Goal: Find specific page/section: Find specific page/section

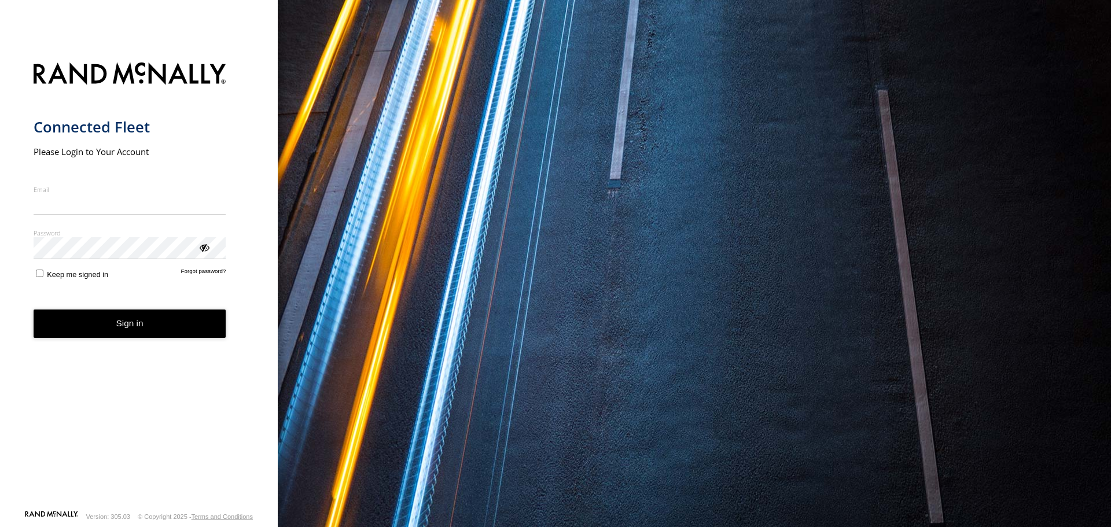
type input "**********"
click at [91, 337] on button "Sign in" at bounding box center [130, 324] width 193 height 28
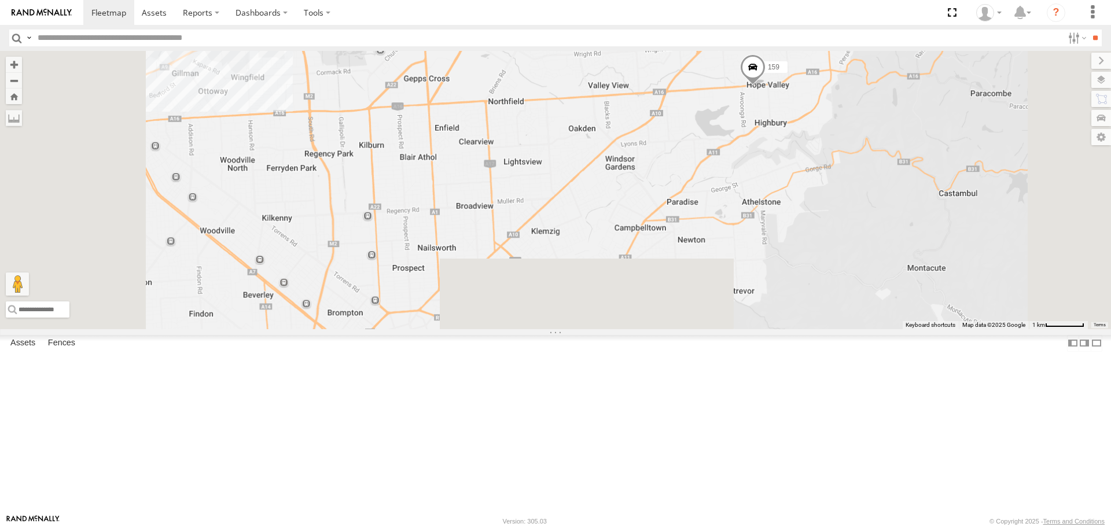
drag, startPoint x: 660, startPoint y: 398, endPoint x: 675, endPoint y: 202, distance: 196.7
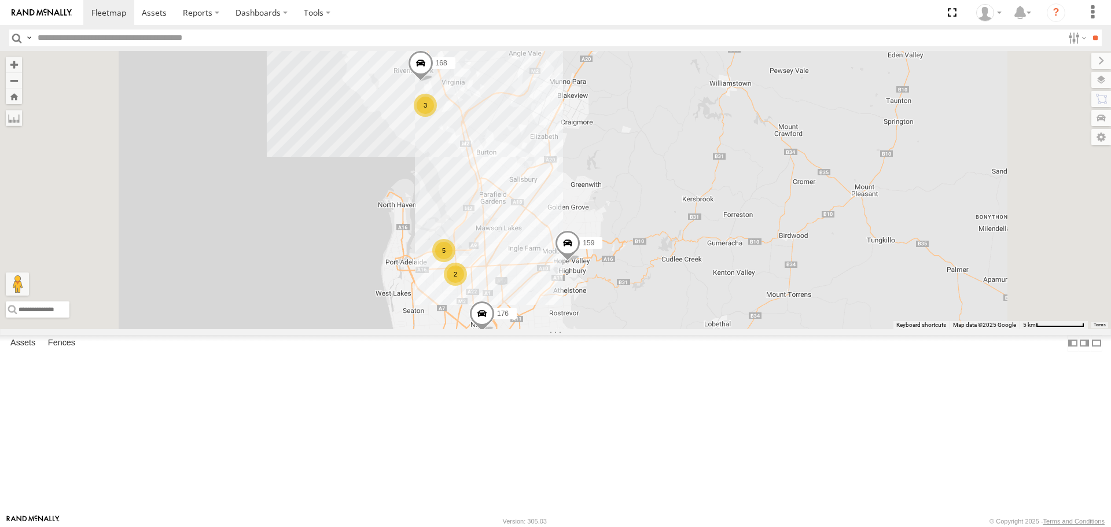
drag, startPoint x: 610, startPoint y: 173, endPoint x: 631, endPoint y: 347, distance: 175.4
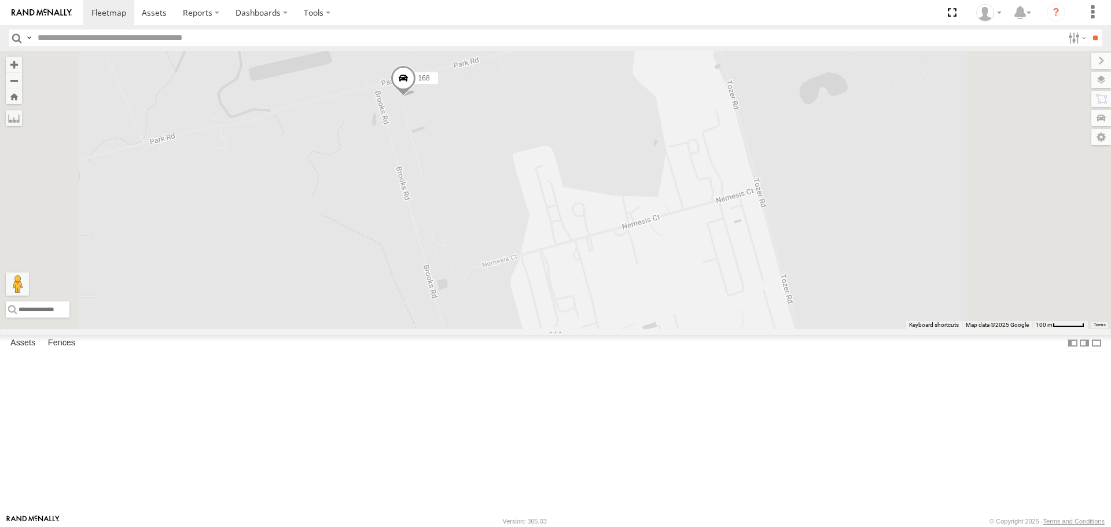
drag, startPoint x: 557, startPoint y: 155, endPoint x: 555, endPoint y: 225, distance: 70.0
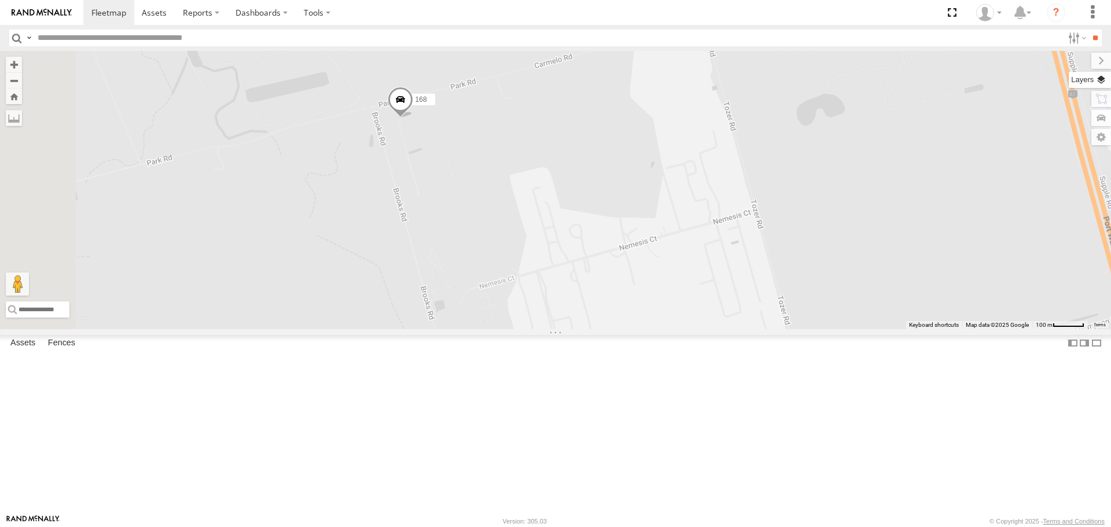
click at [1096, 80] on label at bounding box center [1090, 80] width 42 height 16
click at [0, 0] on span "Basemaps" at bounding box center [0, 0] width 0 height 0
click at [0, 0] on span "Roadmap" at bounding box center [0, 0] width 0 height 0
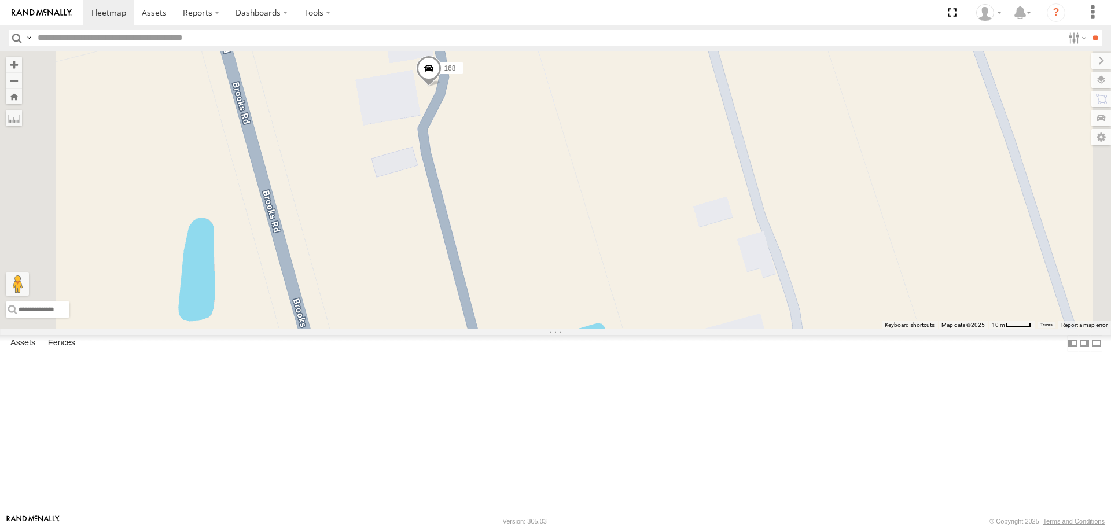
drag, startPoint x: 571, startPoint y: 159, endPoint x: 580, endPoint y: 204, distance: 45.5
click at [580, 204] on div "169 172 159 160 168 176 177 391" at bounding box center [555, 190] width 1111 height 278
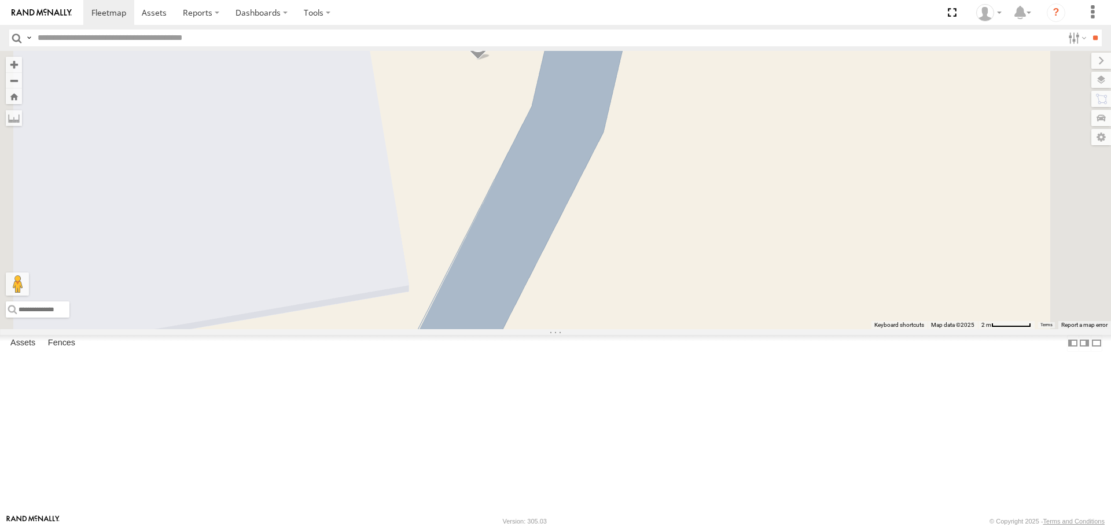
drag, startPoint x: 626, startPoint y: 157, endPoint x: 627, endPoint y: 190, distance: 33.6
click at [627, 190] on div "169 172 159 160 168 176 177 391" at bounding box center [555, 190] width 1111 height 278
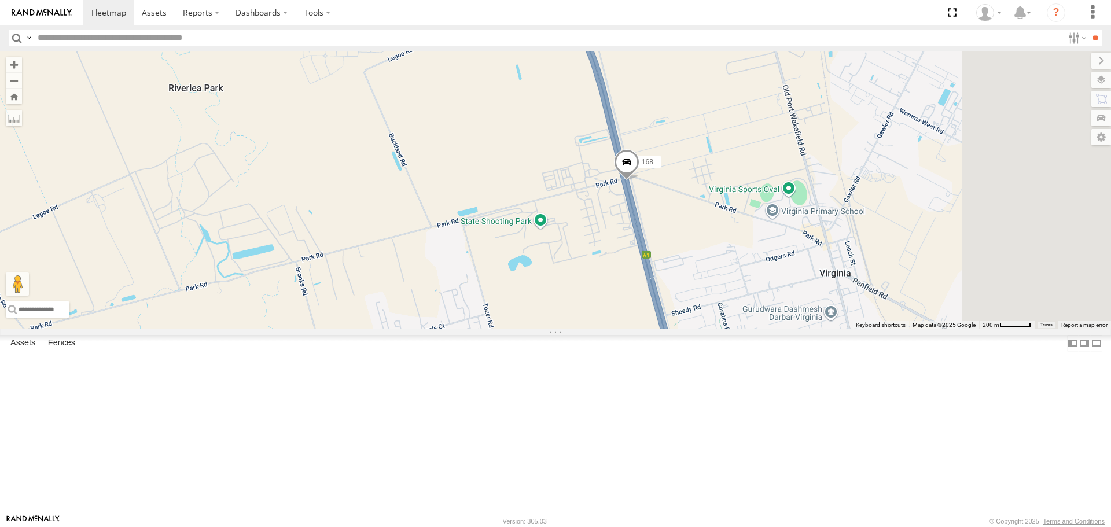
drag, startPoint x: 718, startPoint y: 159, endPoint x: 593, endPoint y: 344, distance: 224.2
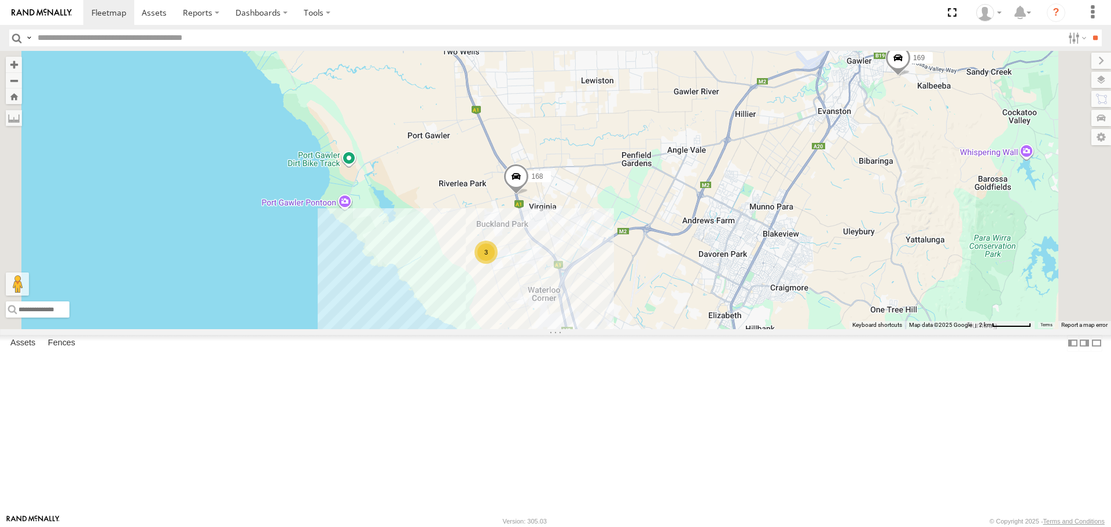
drag, startPoint x: 730, startPoint y: 267, endPoint x: 665, endPoint y: 204, distance: 90.0
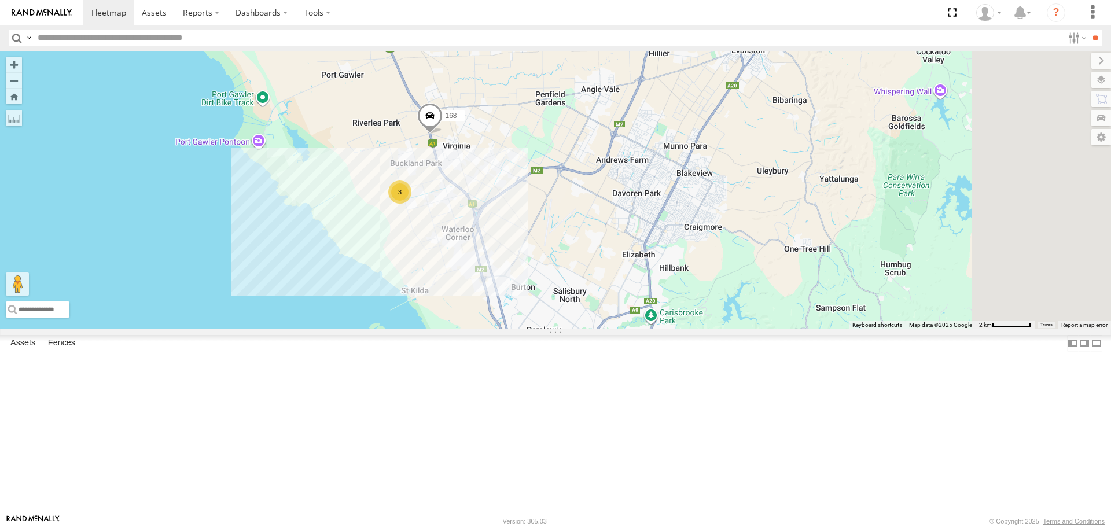
drag, startPoint x: 680, startPoint y: 263, endPoint x: 565, endPoint y: 243, distance: 116.2
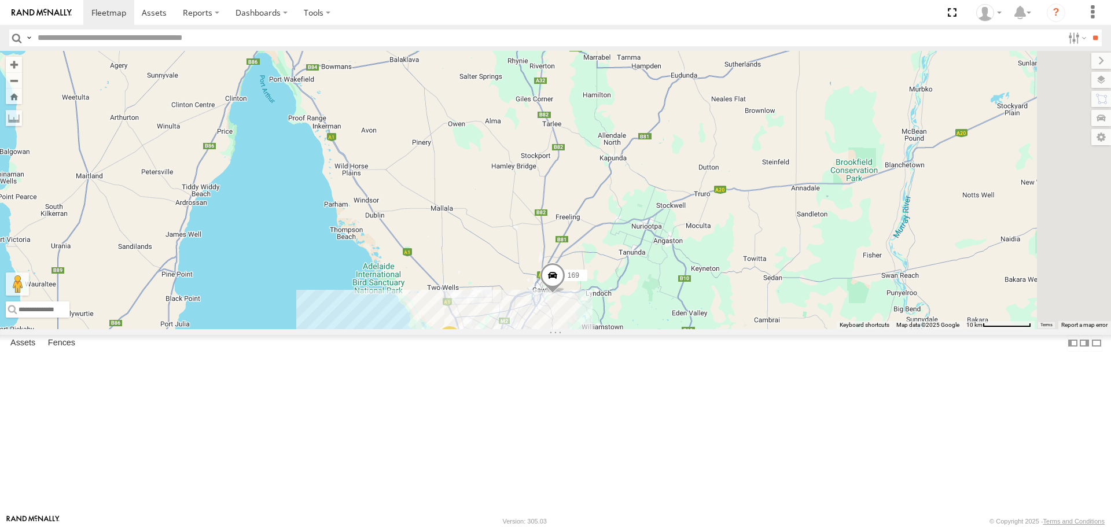
drag, startPoint x: 634, startPoint y: 129, endPoint x: 632, endPoint y: 146, distance: 16.9
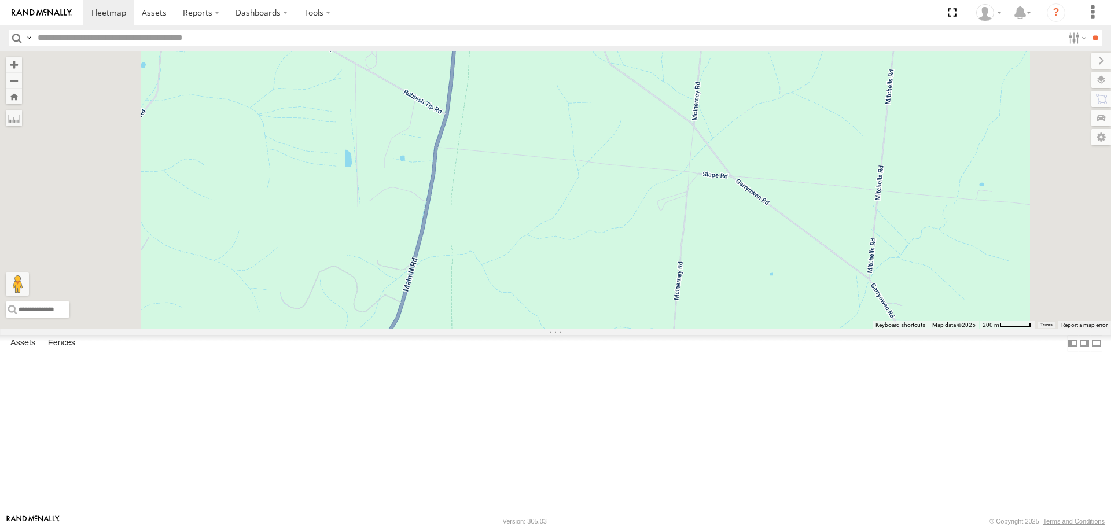
drag, startPoint x: 658, startPoint y: 243, endPoint x: 660, endPoint y: 286, distance: 42.9
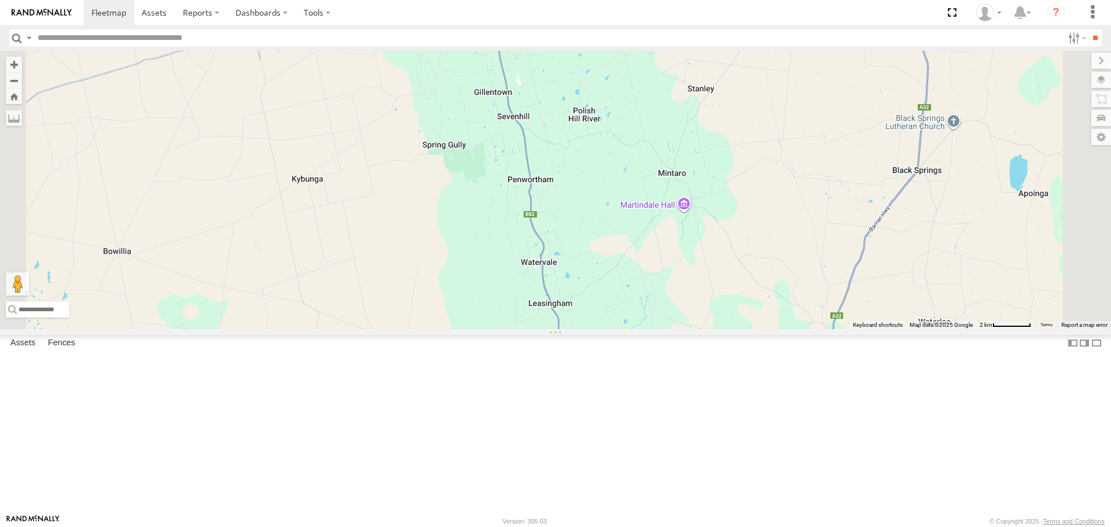
click at [511, 38] on span at bounding box center [497, 22] width 25 height 31
click at [591, 164] on div "169 159 176 172 160 160 Bulk Main North Rd Clare -33.85182 , 138.62 South 18 Da…" at bounding box center [555, 190] width 1111 height 278
click at [511, 38] on span at bounding box center [497, 22] width 25 height 31
click at [490, 25] on label at bounding box center [478, 21] width 23 height 8
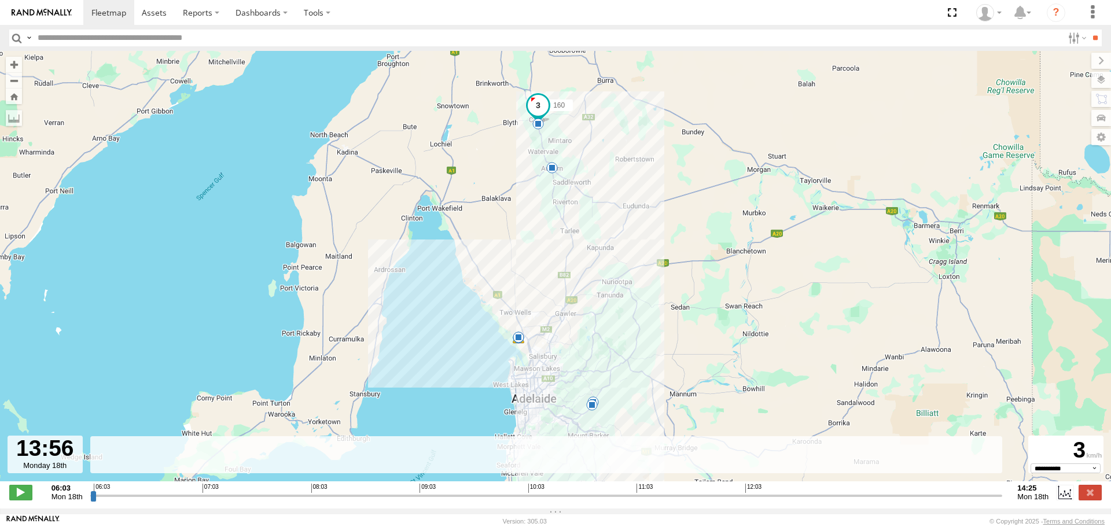
drag, startPoint x: 93, startPoint y: 504, endPoint x: 946, endPoint y: 495, distance: 853.0
type input "**********"
click at [946, 495] on input "range" at bounding box center [546, 495] width 913 height 11
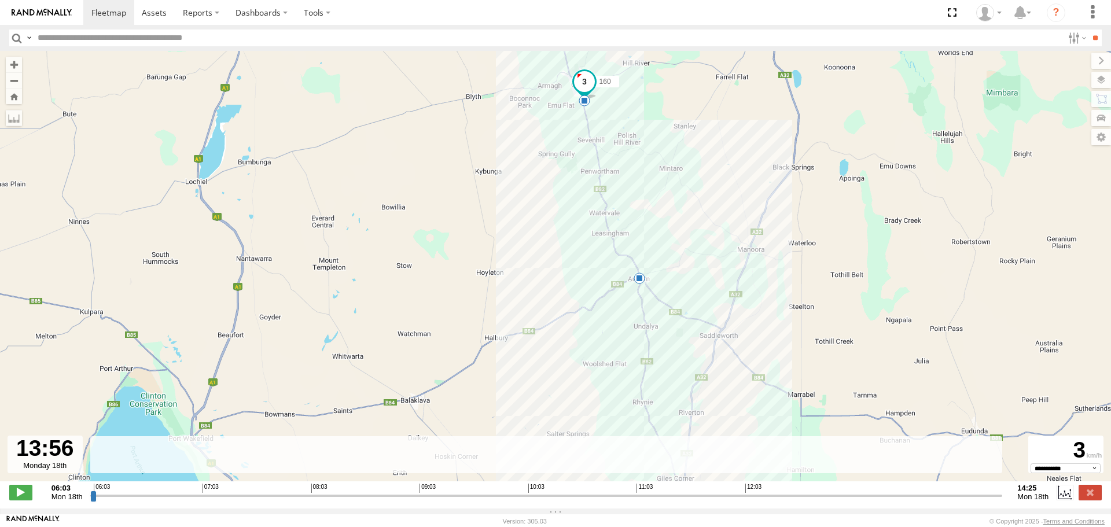
drag, startPoint x: 597, startPoint y: 121, endPoint x: 556, endPoint y: 197, distance: 86.7
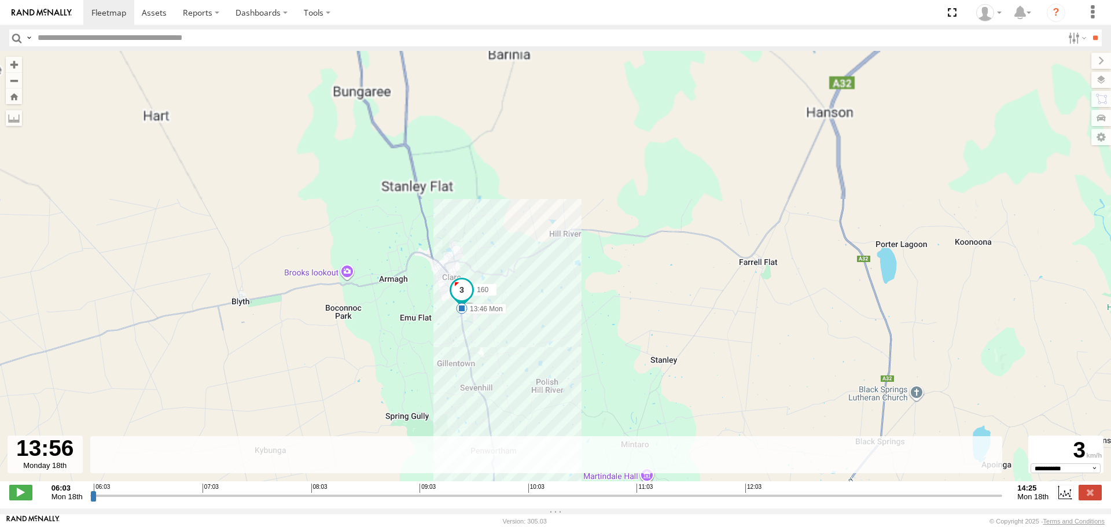
drag, startPoint x: 448, startPoint y: 329, endPoint x: 424, endPoint y: 278, distance: 56.7
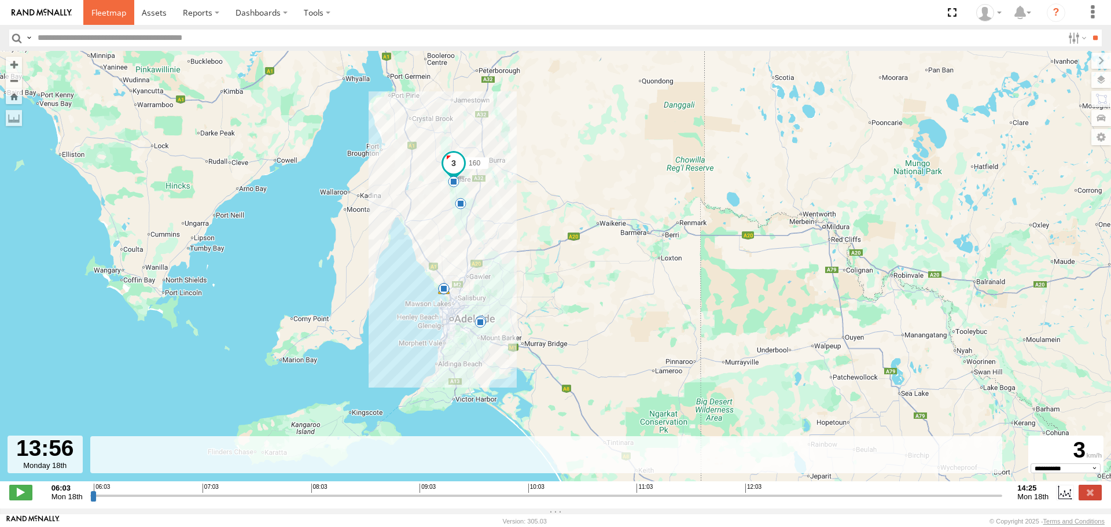
click at [95, 17] on span at bounding box center [108, 12] width 35 height 11
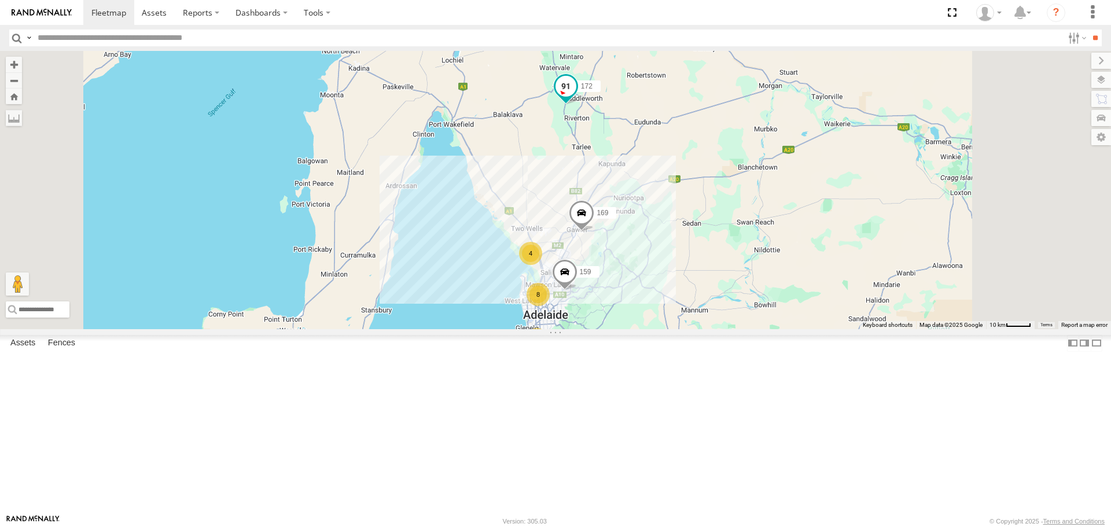
click at [576, 97] on span at bounding box center [565, 86] width 21 height 21
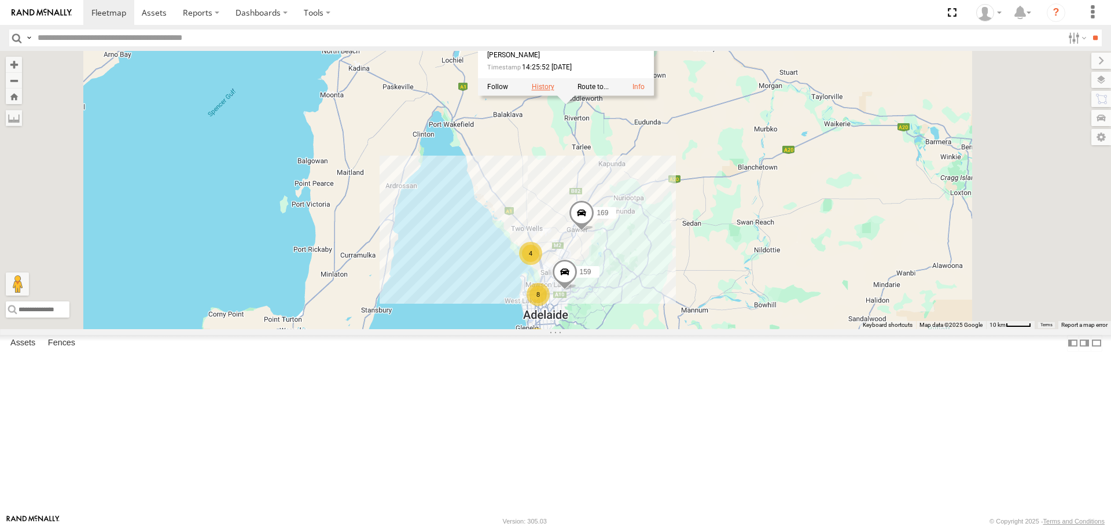
click at [554, 91] on label at bounding box center [543, 87] width 23 height 8
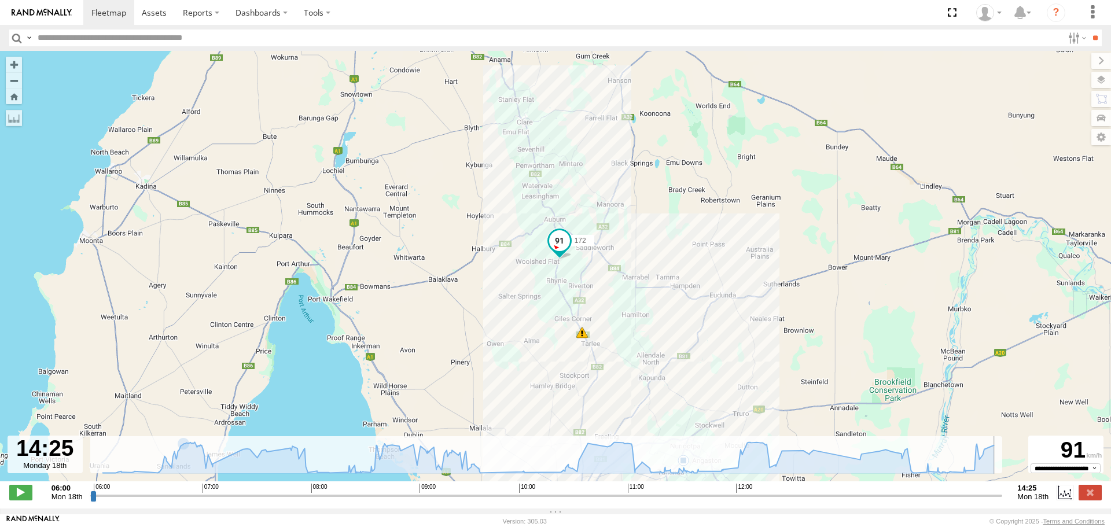
drag, startPoint x: 91, startPoint y: 501, endPoint x: 1025, endPoint y: 513, distance: 933.4
type input "**********"
click at [1003, 501] on input "range" at bounding box center [546, 495] width 913 height 11
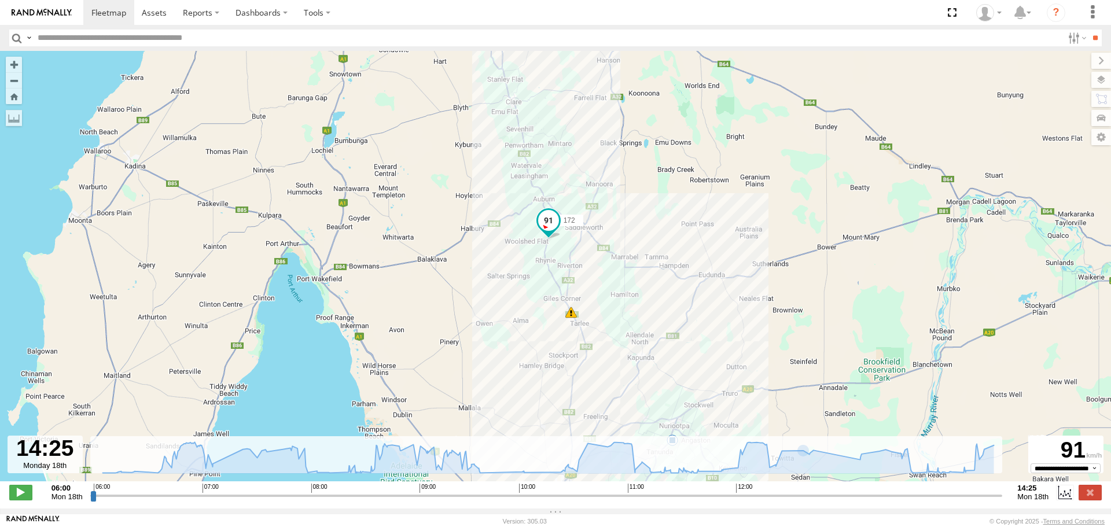
drag, startPoint x: 713, startPoint y: 354, endPoint x: 609, endPoint y: 198, distance: 186.5
click at [632, 230] on div "172 06:00 Mon 06:56 Mon 08:57 Mon 09:56 Mon" at bounding box center [555, 272] width 1111 height 443
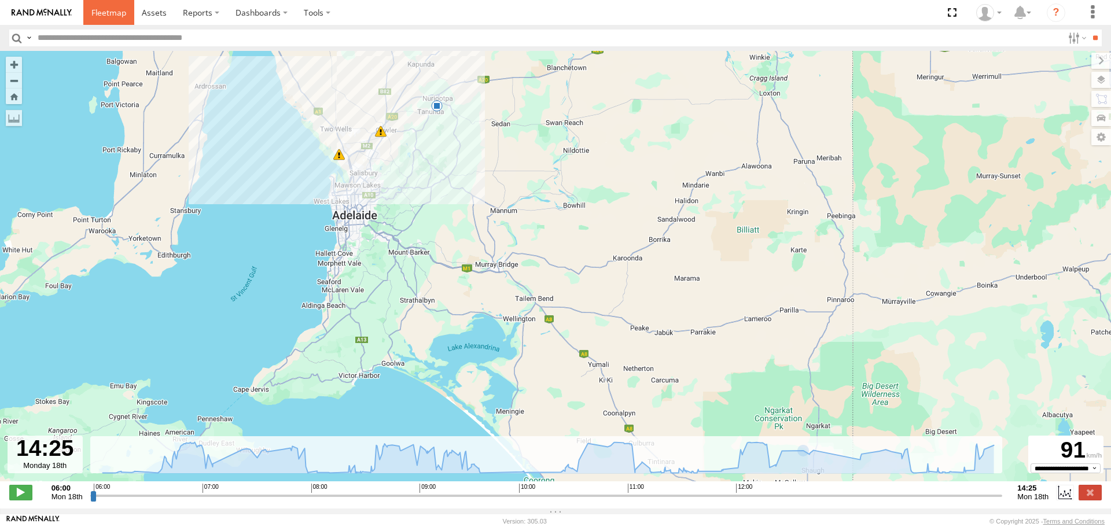
click at [100, 18] on span at bounding box center [108, 12] width 35 height 11
